Goal: Task Accomplishment & Management: Manage account settings

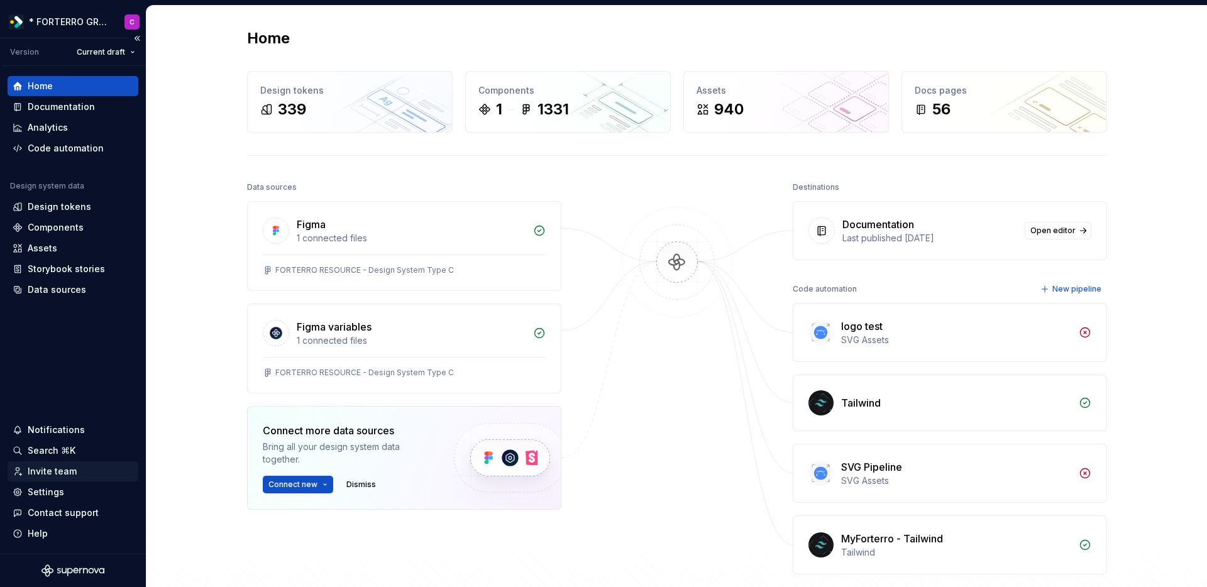
click at [53, 472] on div "Invite team" at bounding box center [52, 471] width 49 height 13
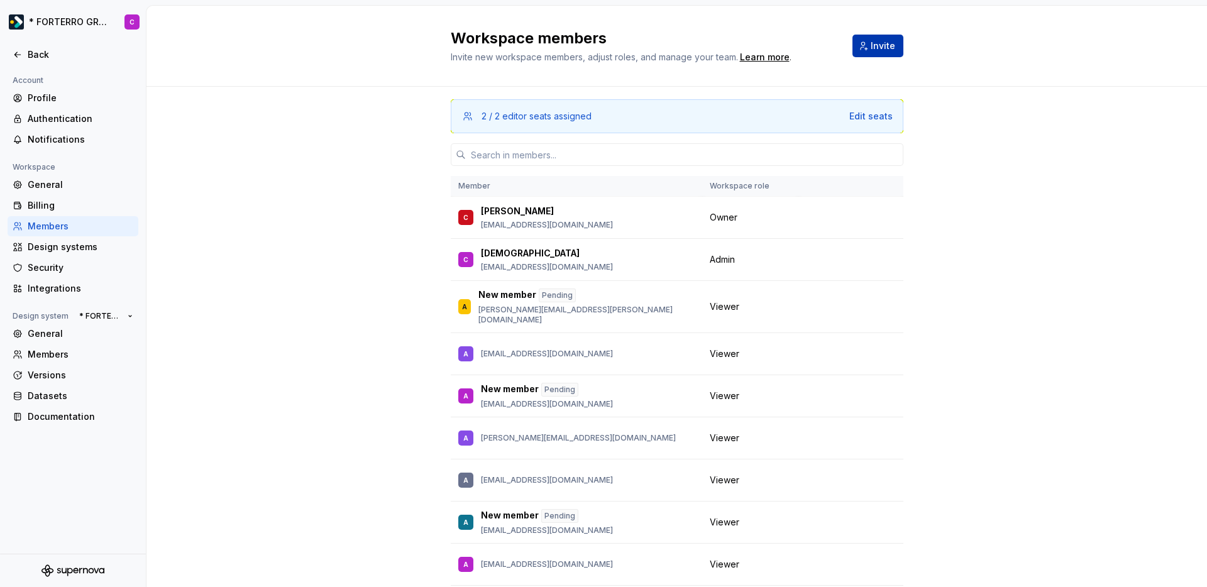
click at [890, 50] on button "Invite" at bounding box center [877, 46] width 51 height 23
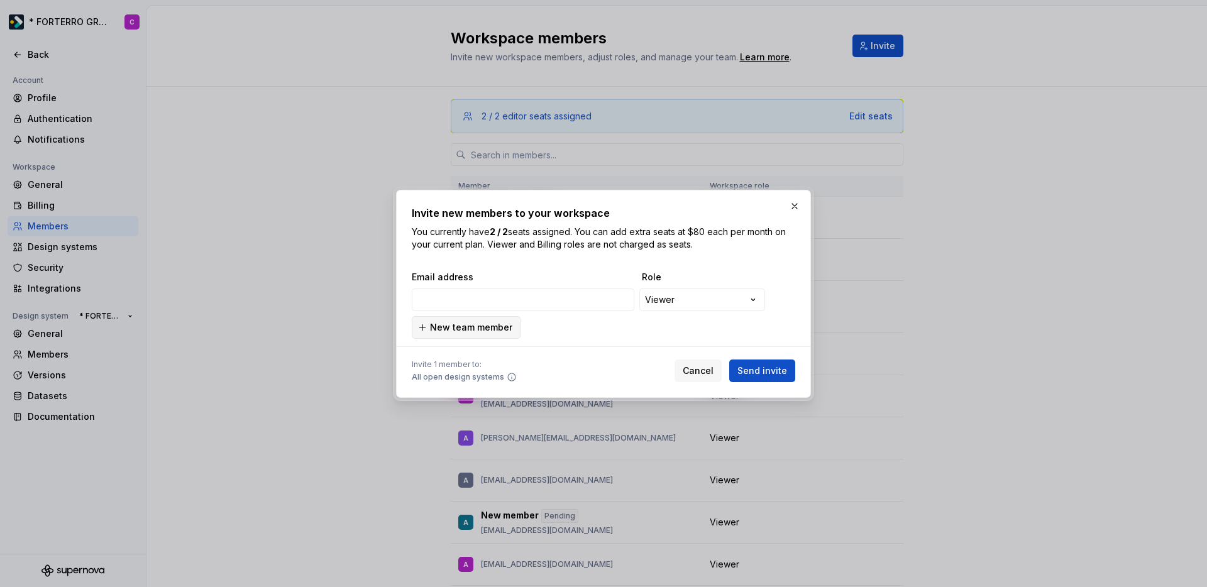
click at [468, 323] on span "New team member" at bounding box center [471, 327] width 82 height 13
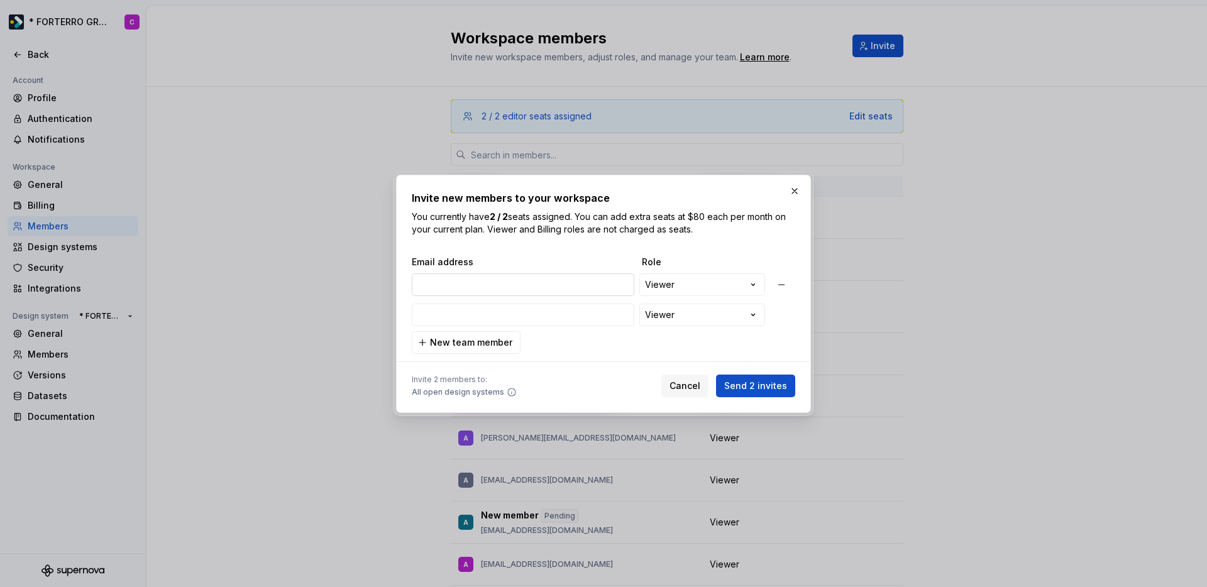
click at [455, 291] on input "email" at bounding box center [523, 284] width 223 height 23
paste input "Jonas.Roll@orgadata.com"
type input "Jonas.Roll@orgadata.com"
click at [460, 321] on input "email" at bounding box center [523, 315] width 223 height 23
paste input "Christina.Dickmann@orgadata.com"
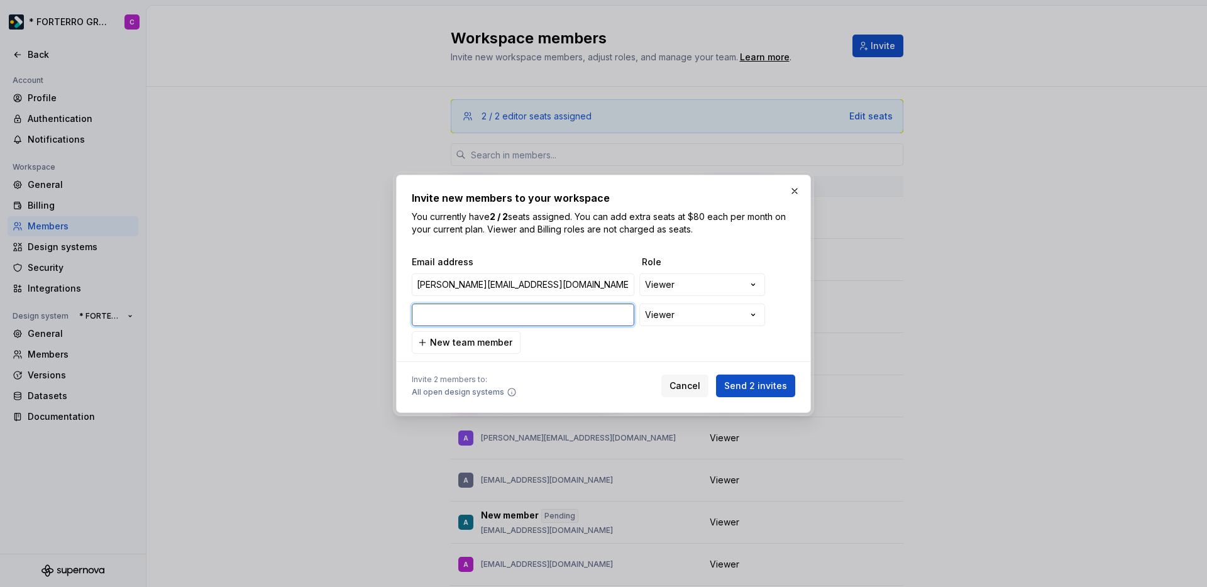
type input "Christina.Dickmann@orgadata.com"
click at [771, 385] on span "Send 2 invites" at bounding box center [755, 386] width 63 height 13
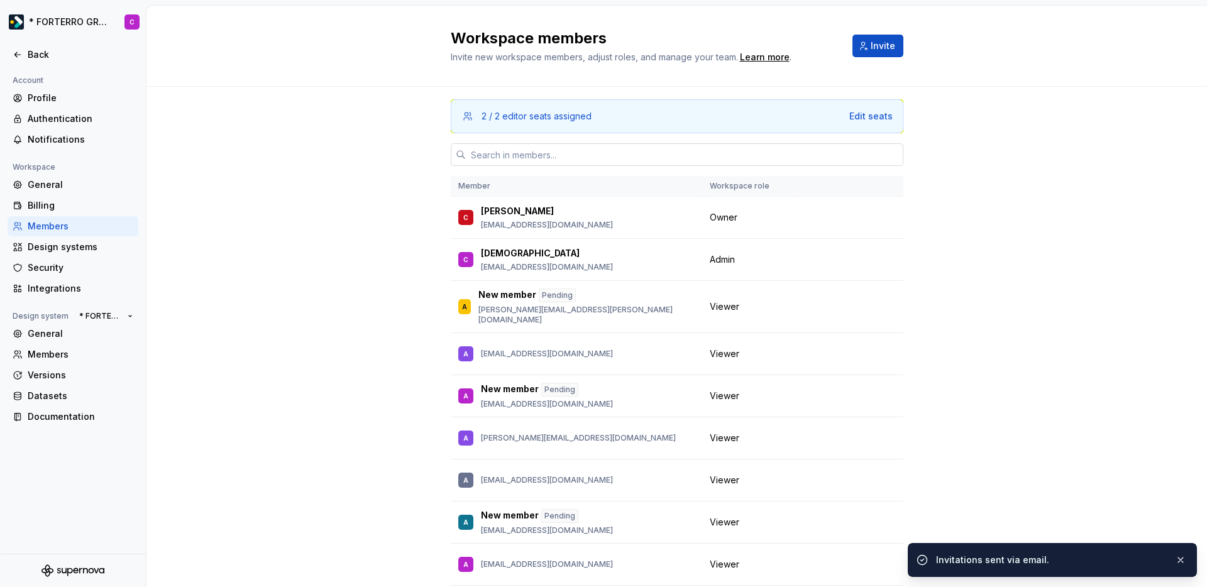
click at [495, 159] on input "text" at bounding box center [685, 154] width 438 height 23
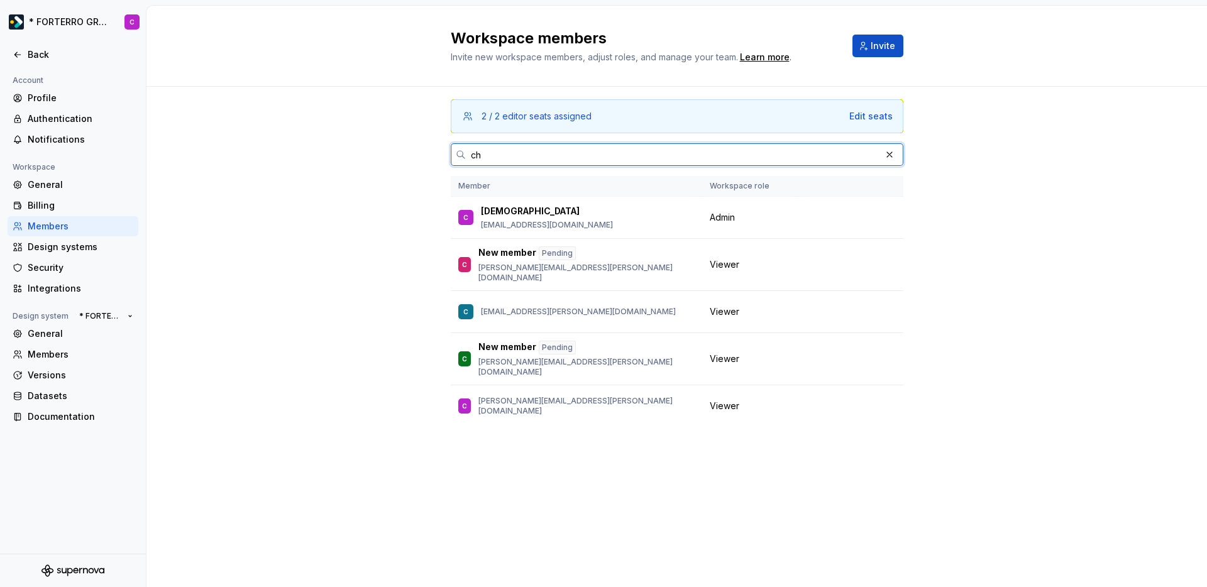
type input "c"
